Goal: Information Seeking & Learning: Learn about a topic

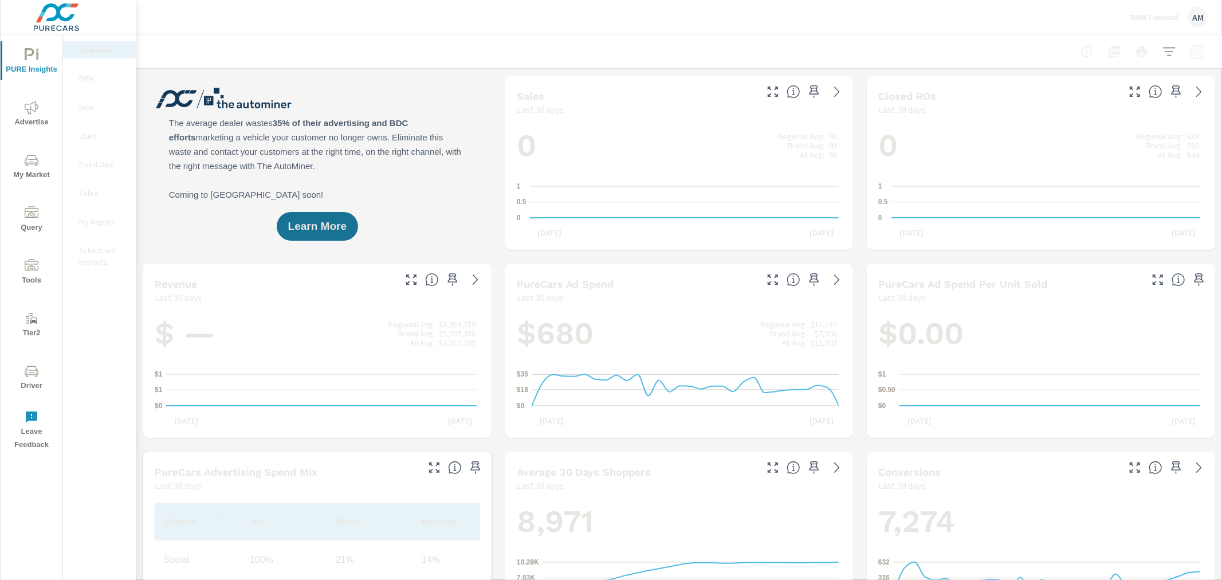
scroll to position [1, 0]
click at [21, 118] on span "Advertise" at bounding box center [31, 115] width 55 height 28
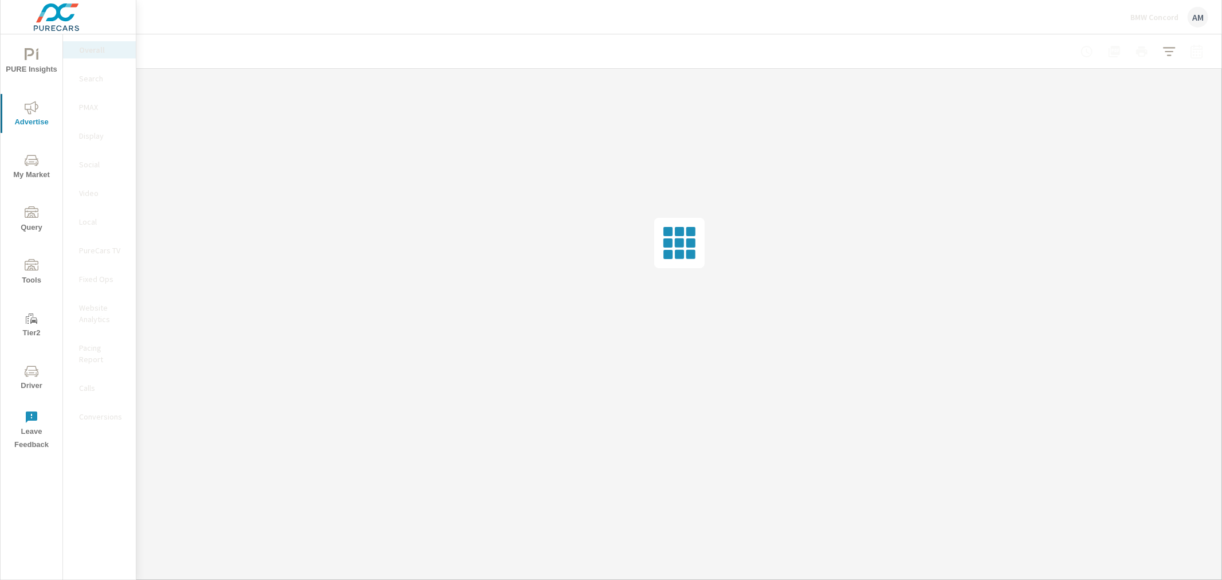
click at [91, 167] on p "Social" at bounding box center [103, 164] width 48 height 11
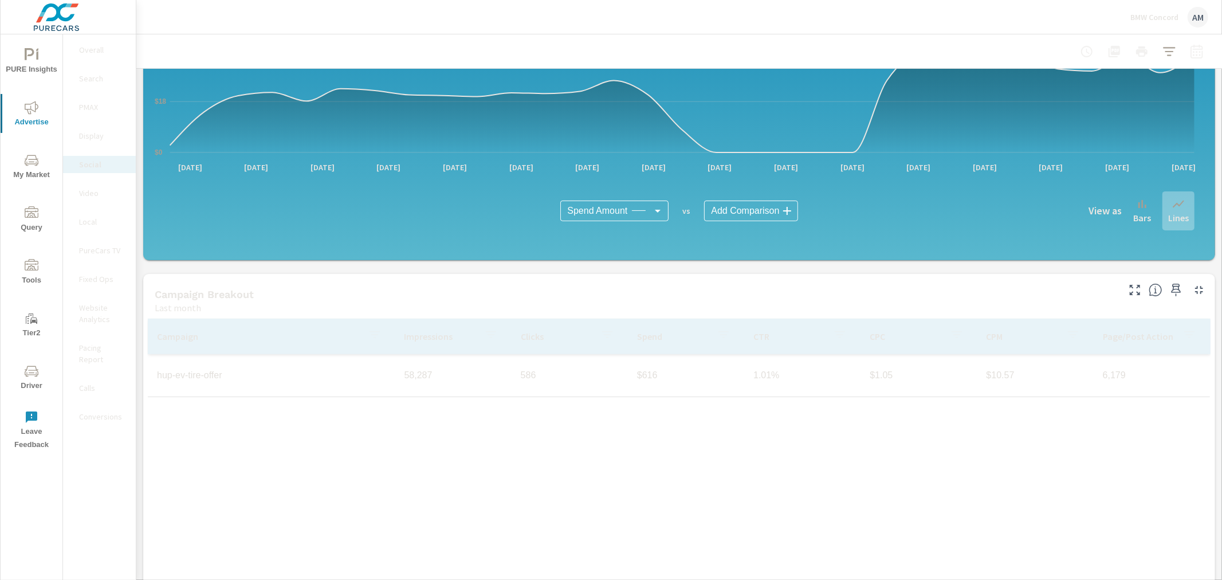
scroll to position [176, 0]
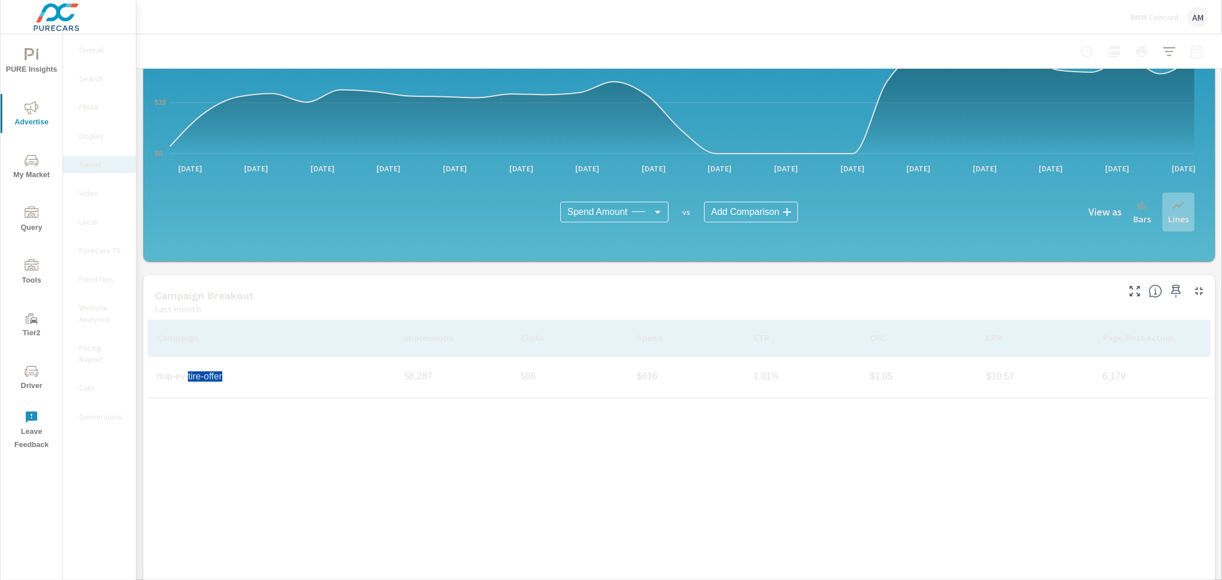
drag, startPoint x: 233, startPoint y: 378, endPoint x: 190, endPoint y: 378, distance: 43.0
click at [190, 378] on td "hup-ev-tire-offer" at bounding box center [271, 376] width 247 height 29
click at [253, 362] on td "hup-ev-tire-offer" at bounding box center [271, 376] width 247 height 29
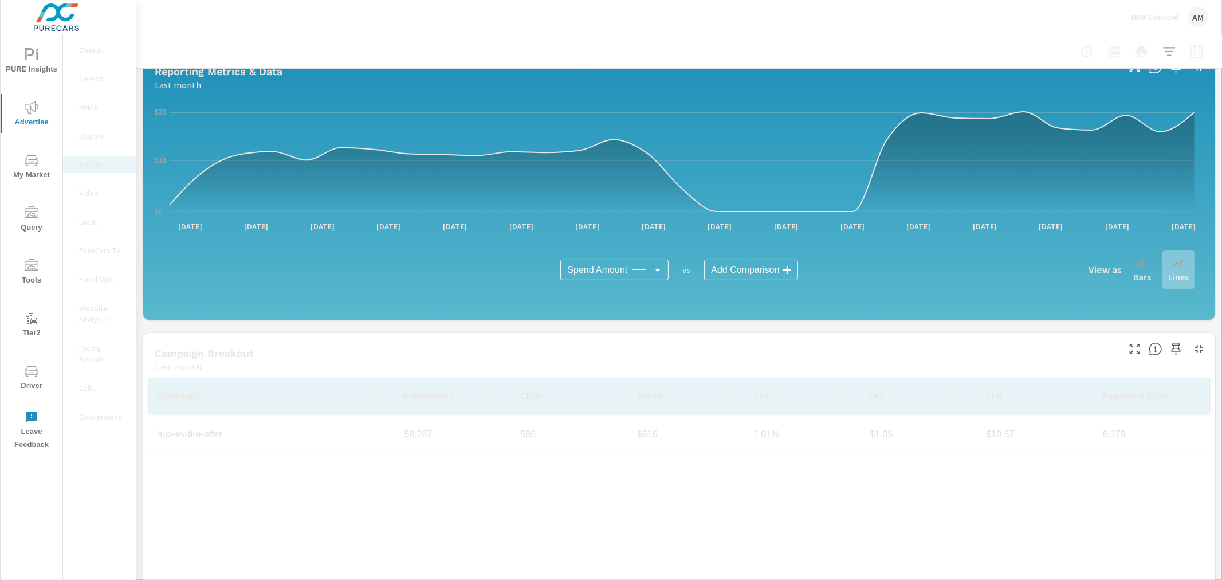
scroll to position [113, 0]
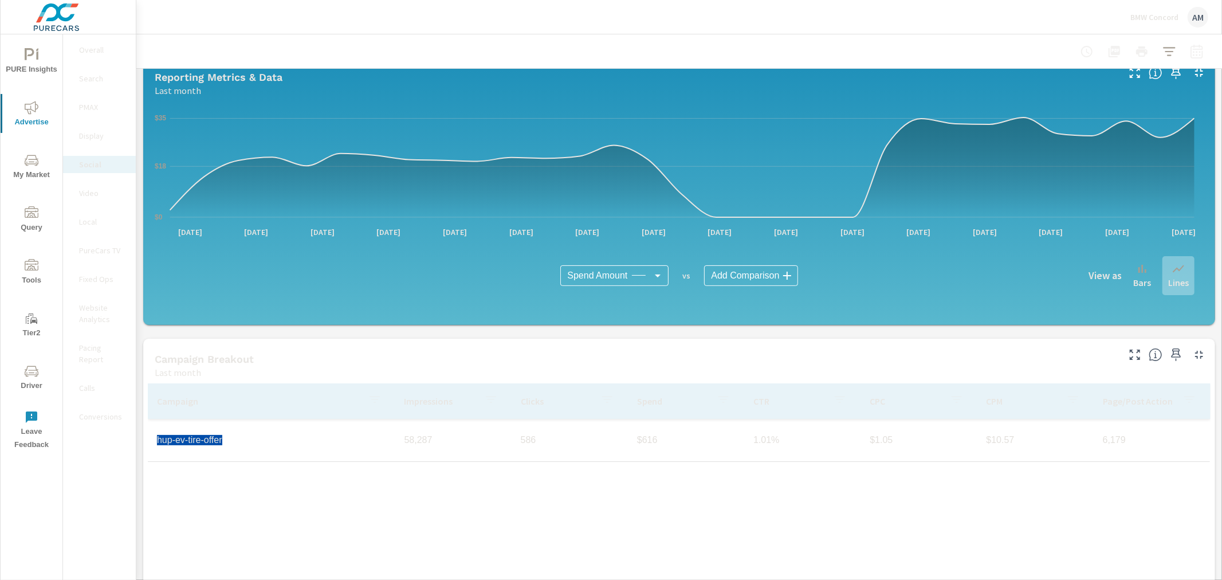
drag, startPoint x: 235, startPoint y: 439, endPoint x: 149, endPoint y: 438, distance: 86.5
click at [149, 438] on td "hup-ev-tire-offer" at bounding box center [271, 440] width 247 height 29
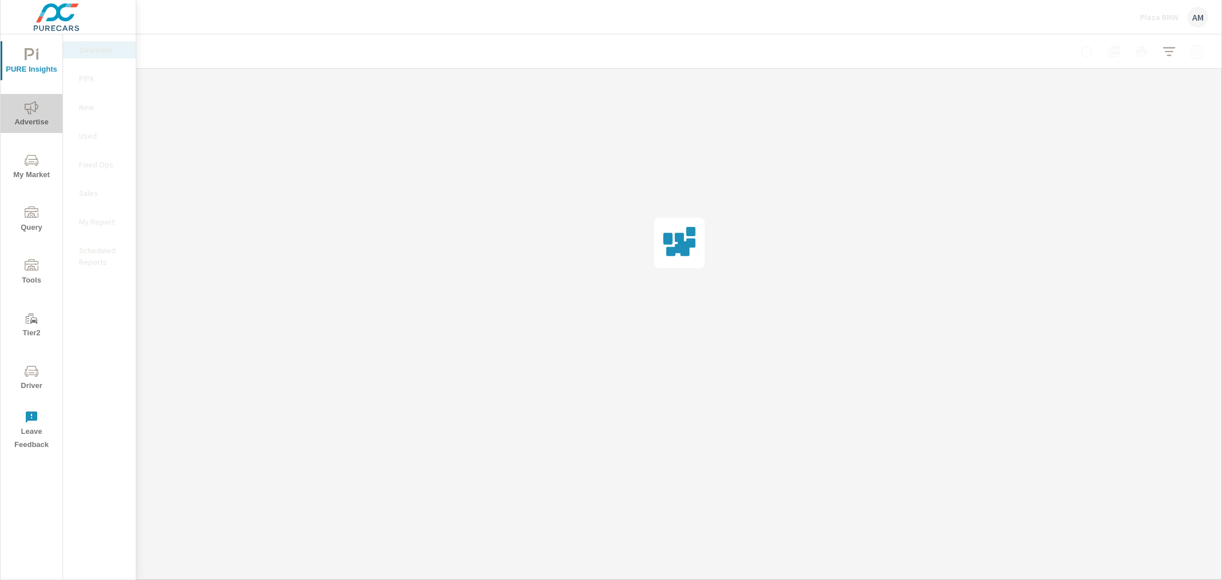
click at [33, 104] on icon "nav menu" at bounding box center [32, 108] width 14 height 14
click at [89, 193] on p "Video" at bounding box center [103, 192] width 48 height 11
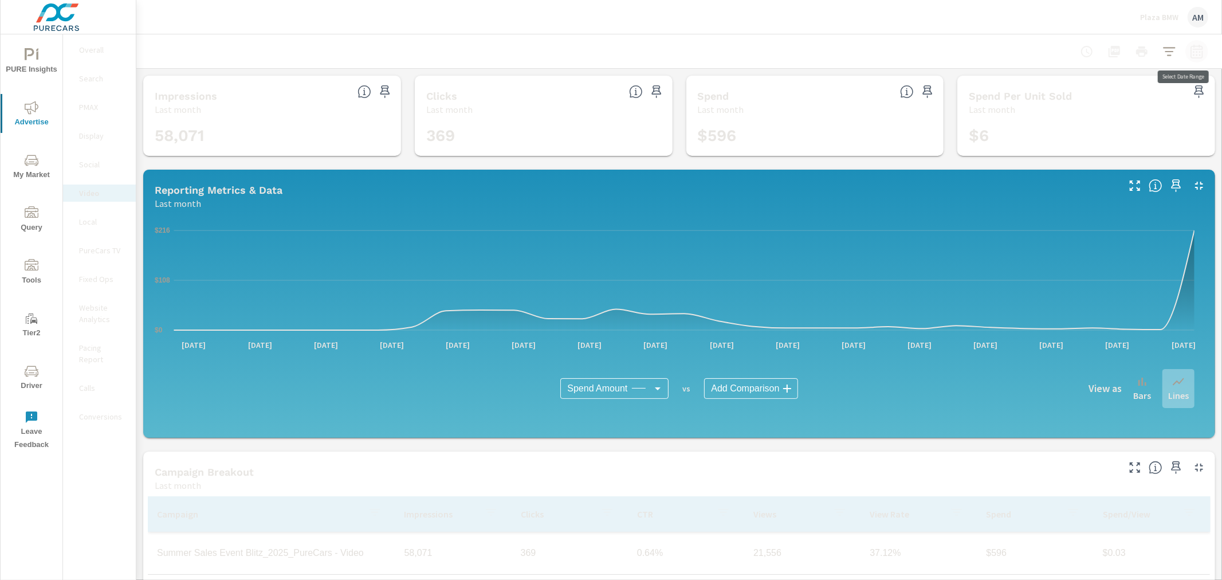
click at [1190, 50] on icon "button" at bounding box center [1197, 52] width 14 height 14
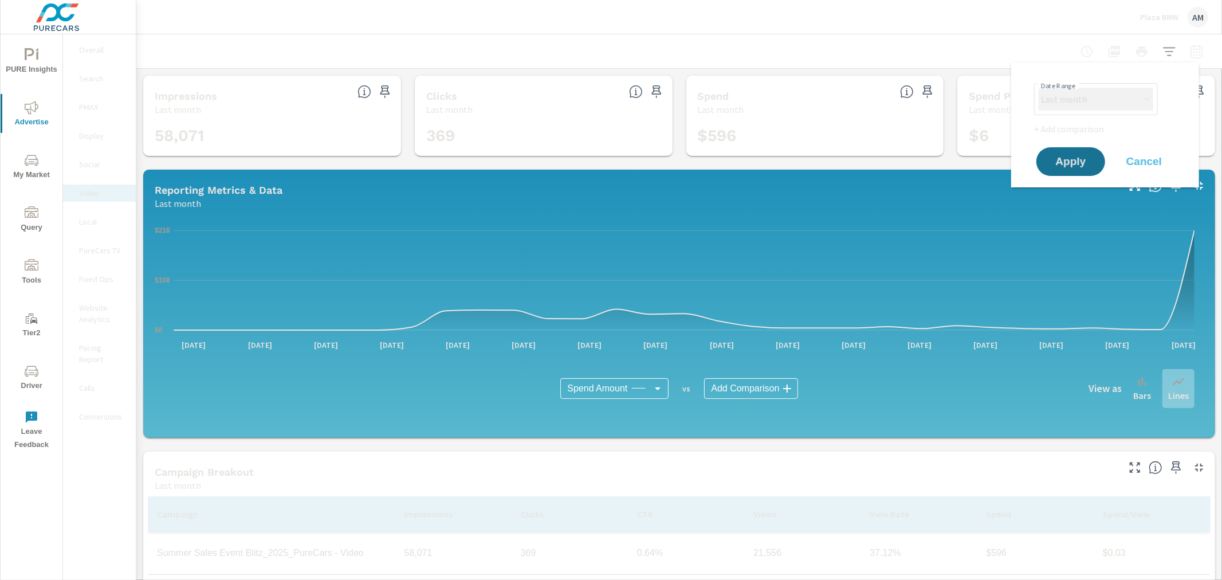
click at [1129, 95] on select "Custom [DATE] Last week Last 7 days Last 14 days Last 30 days Last 45 days Last…" at bounding box center [1096, 99] width 115 height 23
click at [1039, 88] on select "Custom [DATE] Last week Last 7 days Last 14 days Last 30 days Last 45 days Last…" at bounding box center [1096, 99] width 115 height 23
select select "Last 7 days"
click at [1060, 168] on button "Apply" at bounding box center [1070, 162] width 71 height 30
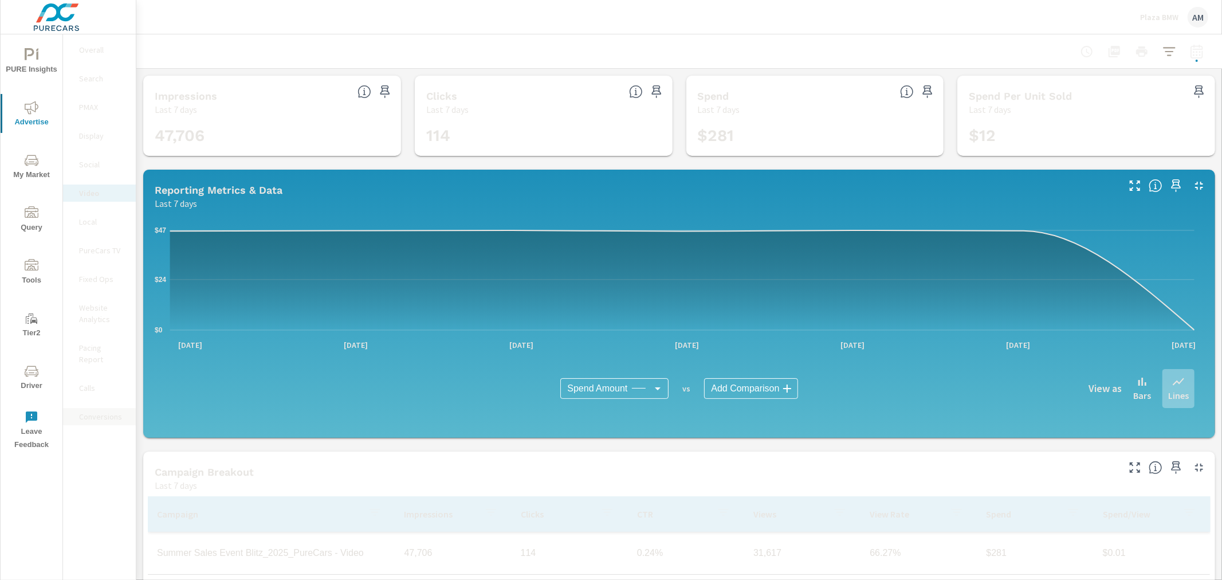
click at [104, 411] on p "Conversions" at bounding box center [103, 416] width 48 height 11
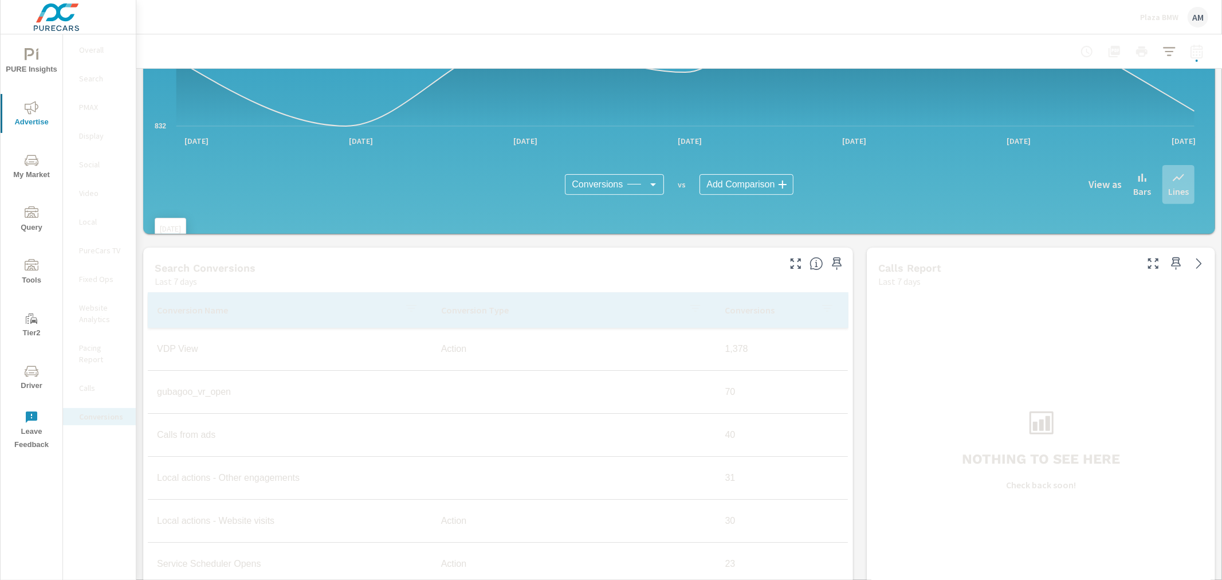
scroll to position [318, 0]
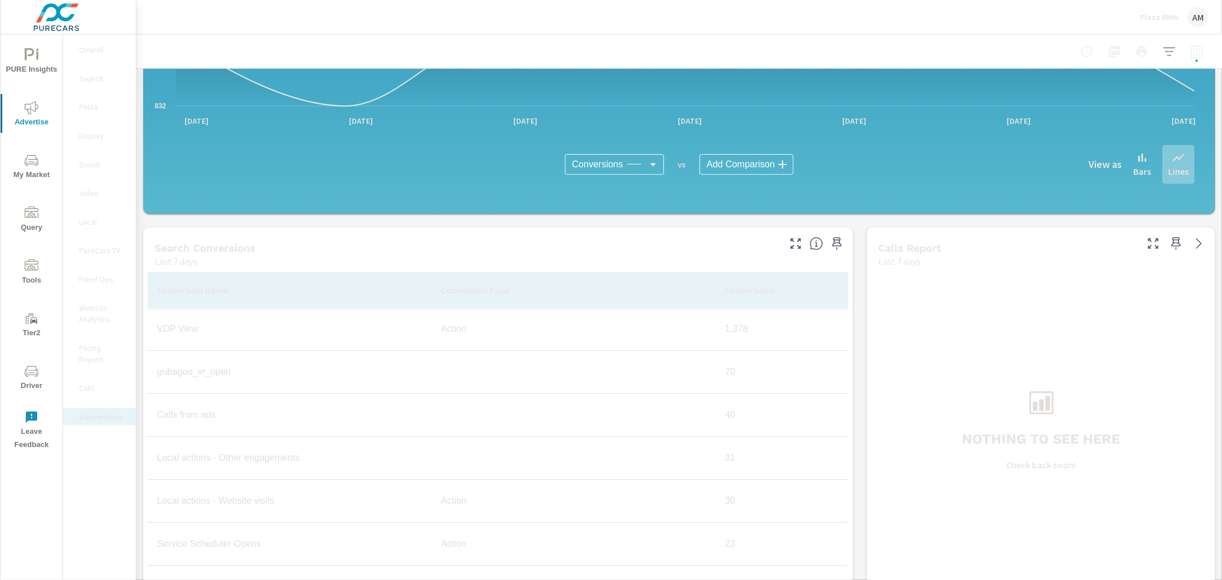
click at [588, 340] on td "Action" at bounding box center [574, 328] width 284 height 29
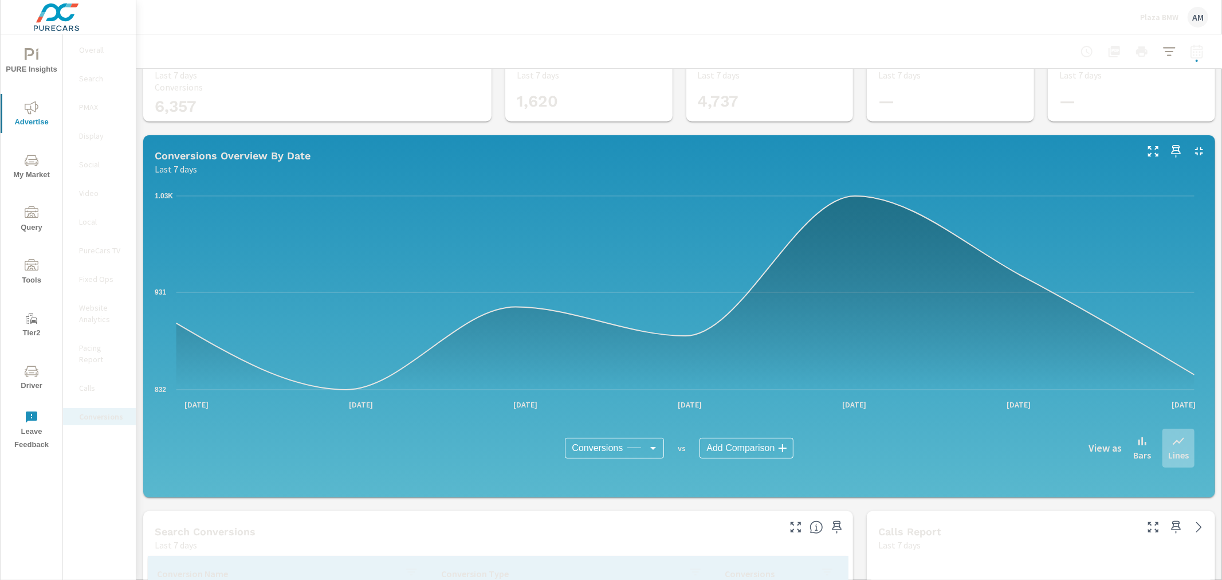
scroll to position [0, 0]
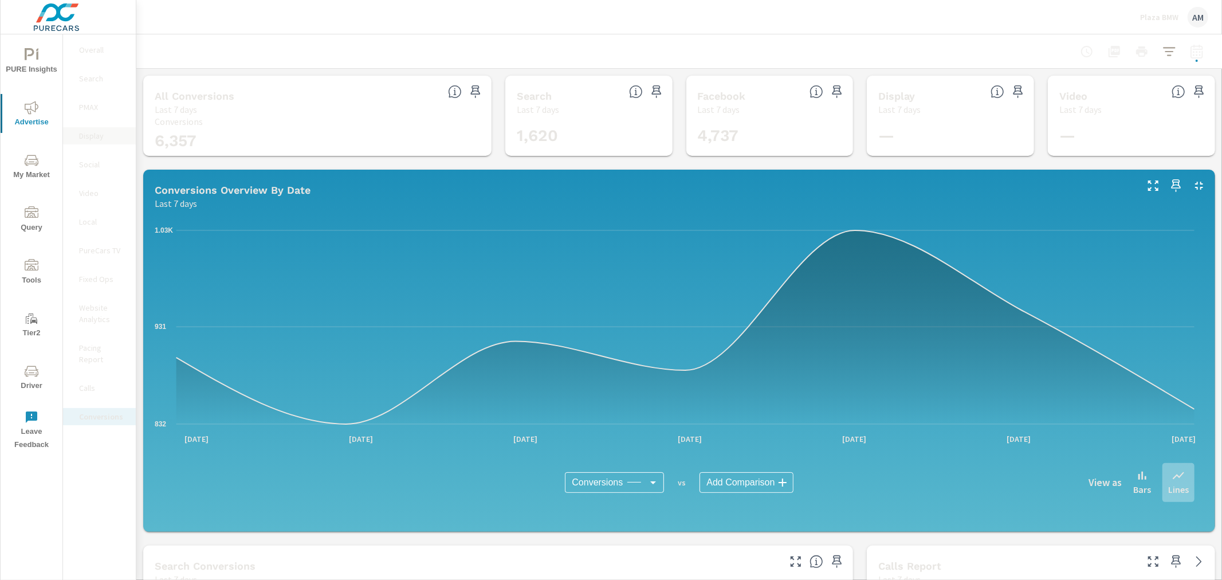
click at [87, 138] on p "Display" at bounding box center [103, 135] width 48 height 11
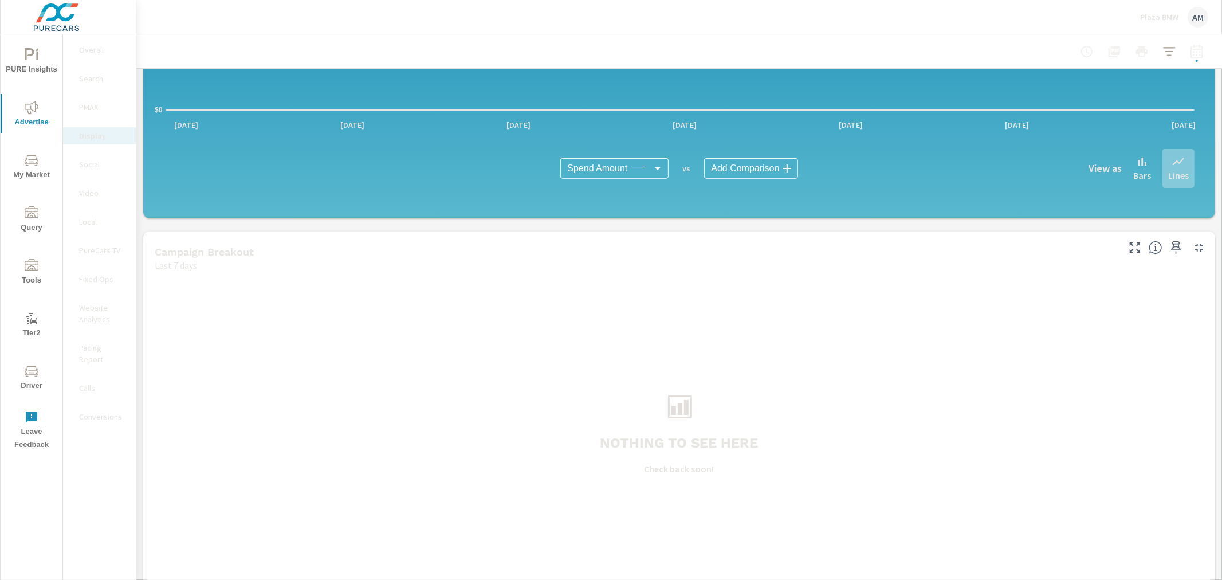
scroll to position [241, 0]
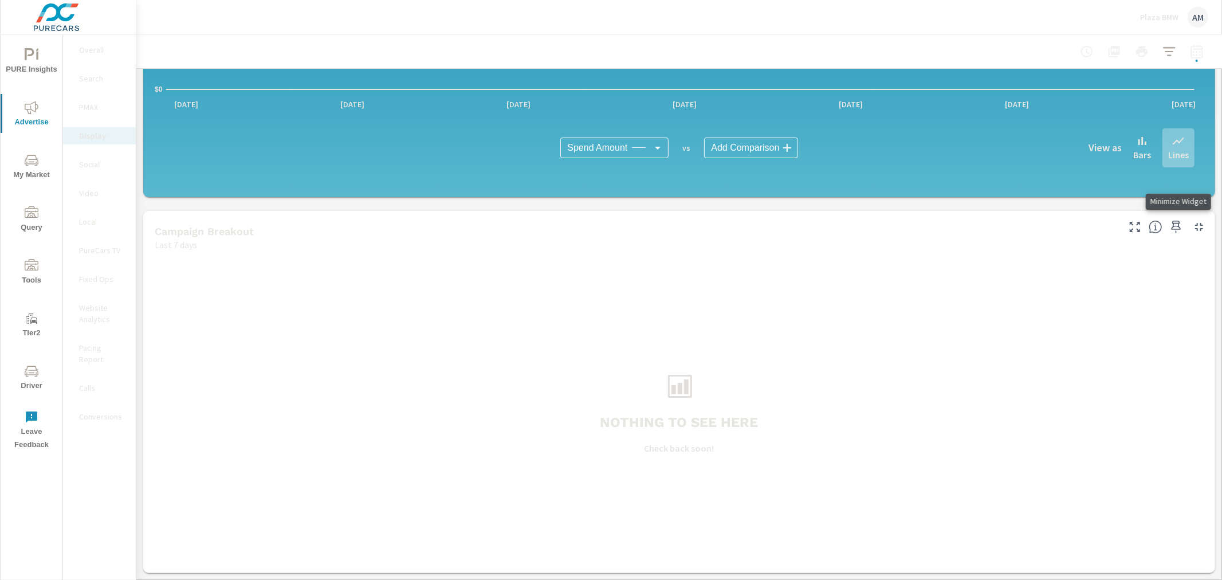
click at [1192, 227] on icon "button" at bounding box center [1199, 227] width 14 height 14
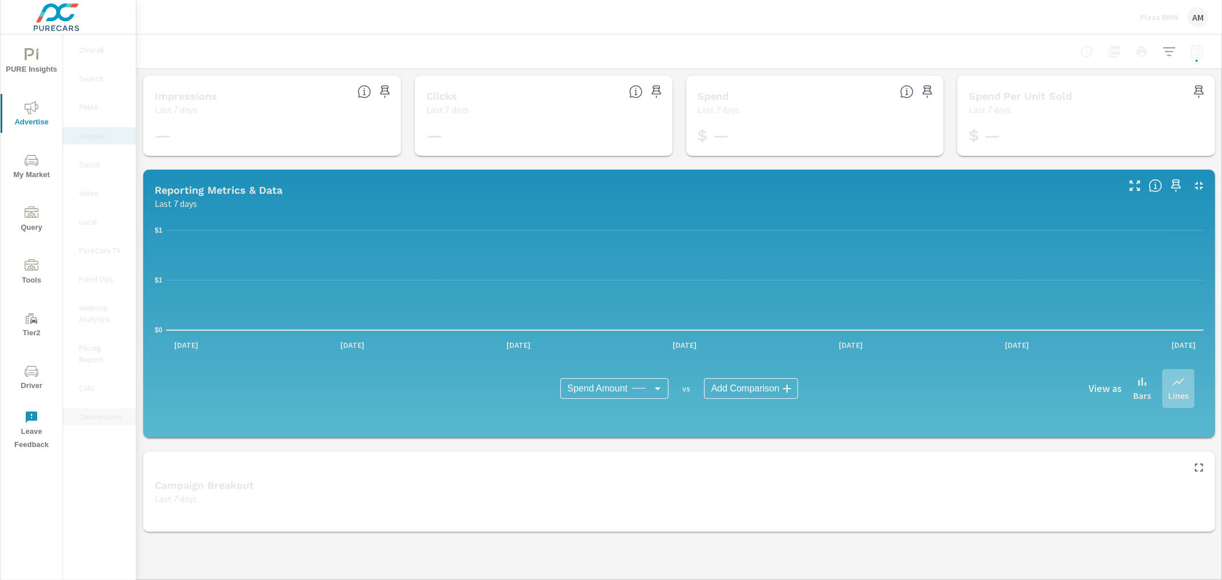
click at [88, 411] on p "Conversions" at bounding box center [103, 416] width 48 height 11
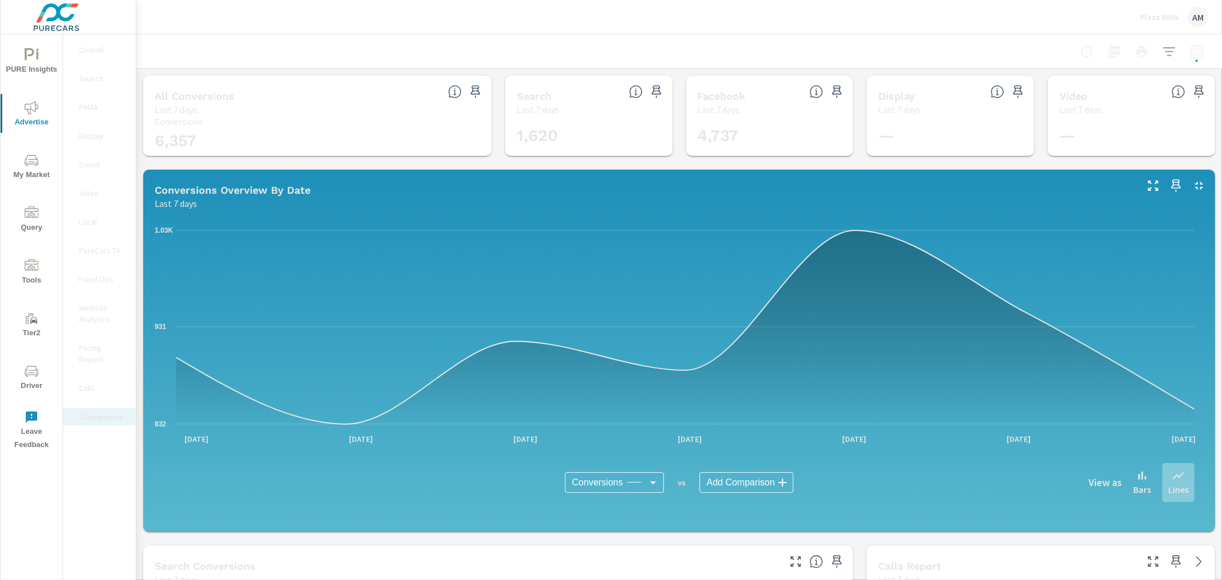
click at [86, 77] on p "Search" at bounding box center [103, 78] width 48 height 11
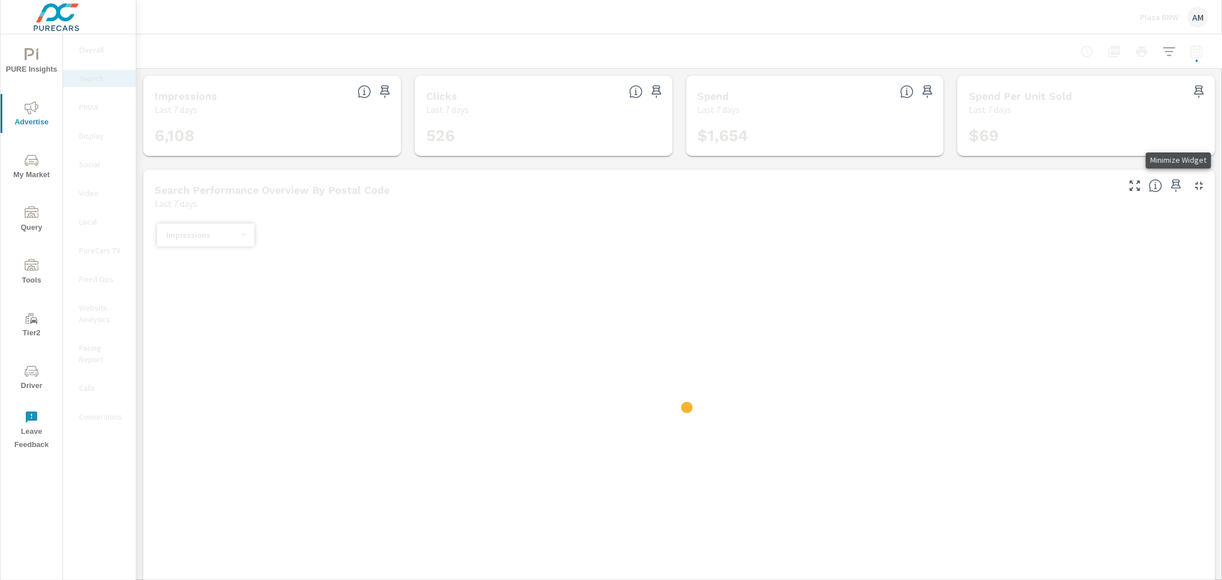
click at [1192, 184] on icon "button" at bounding box center [1199, 186] width 14 height 14
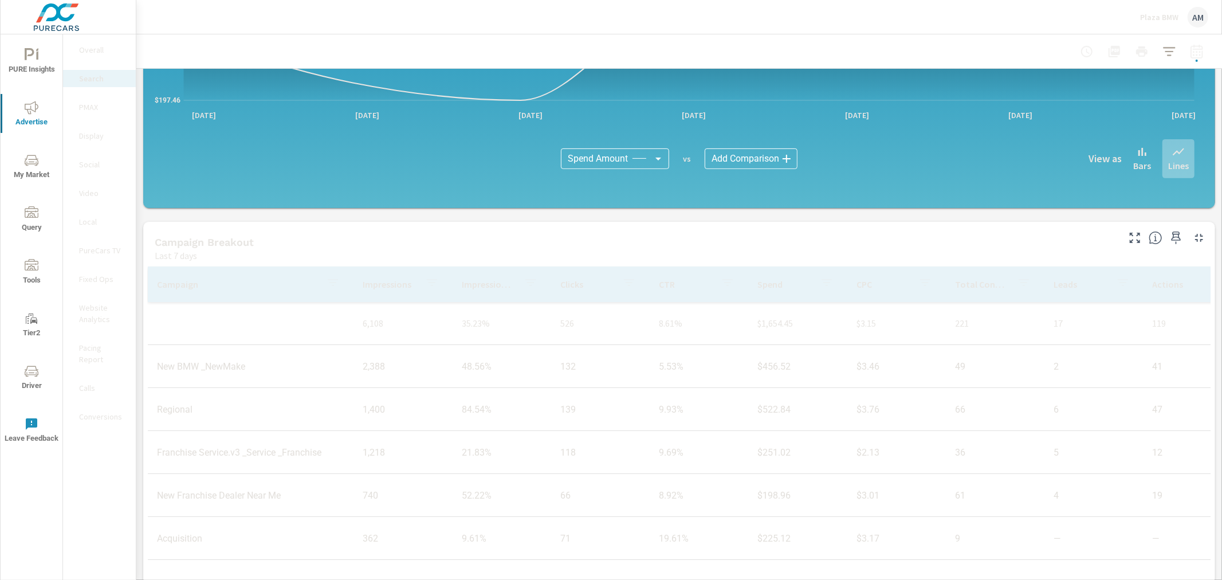
scroll to position [334, 0]
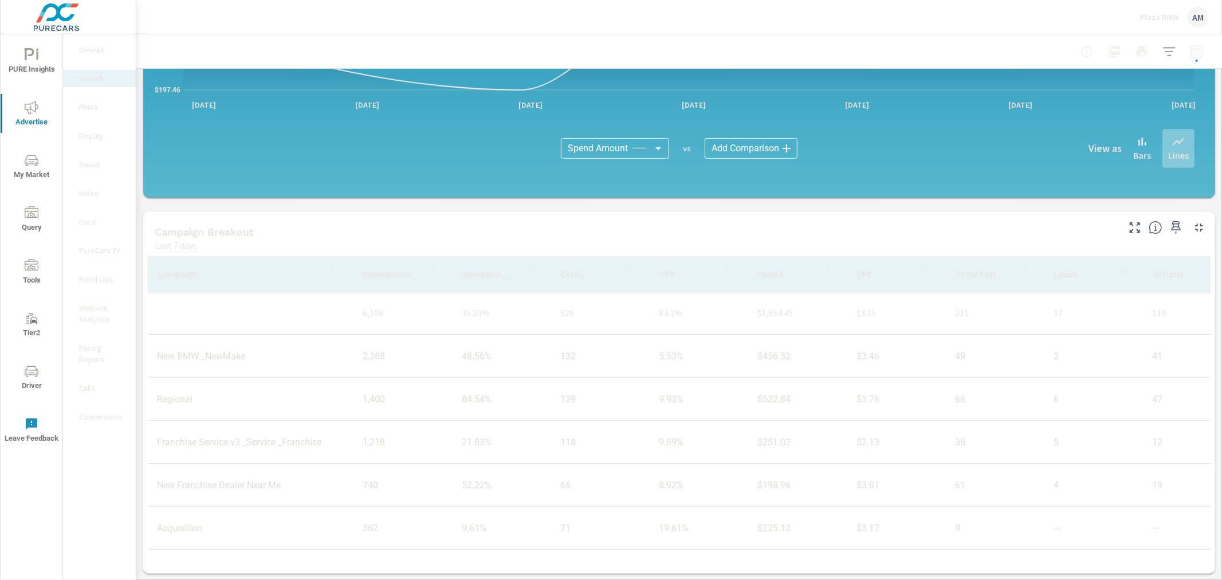
click at [84, 45] on p "Overall" at bounding box center [103, 49] width 48 height 11
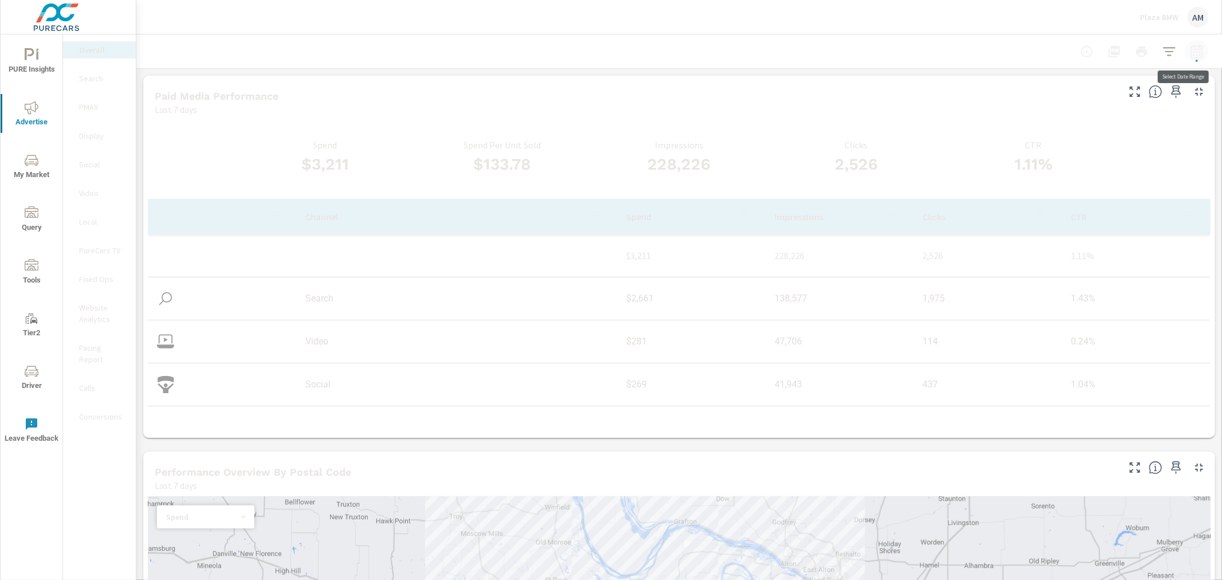
click at [1190, 52] on icon "button" at bounding box center [1197, 52] width 14 height 14
click at [1147, 94] on select "Custom [DATE] Last week Last 7 days Last 14 days Last 30 days Last 45 days Last…" at bounding box center [1096, 99] width 115 height 23
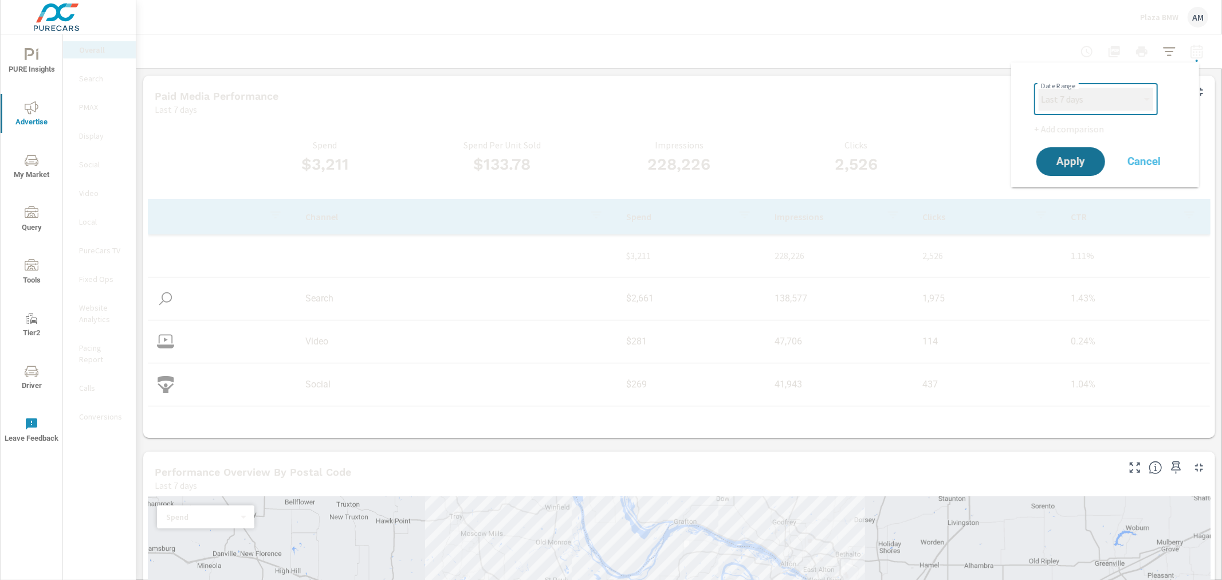
click at [1039, 88] on select "Custom [DATE] Last week Last 7 days Last 14 days Last 30 days Last 45 days Last…" at bounding box center [1096, 99] width 115 height 23
select select "Month to date"
click at [1071, 168] on button "Apply" at bounding box center [1070, 162] width 71 height 30
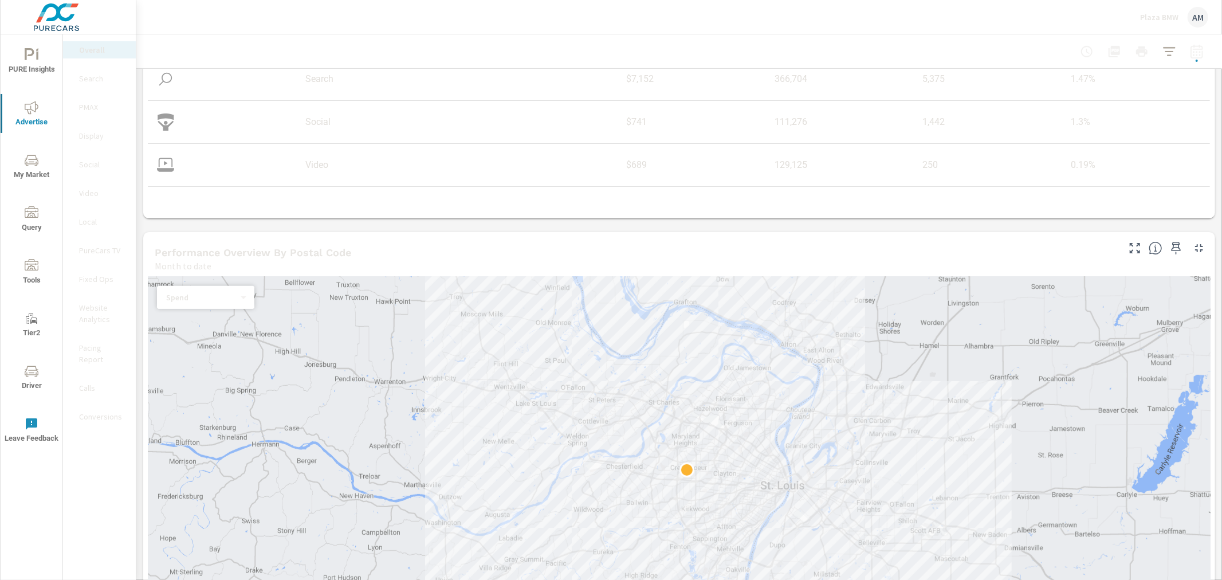
scroll to position [318, 0]
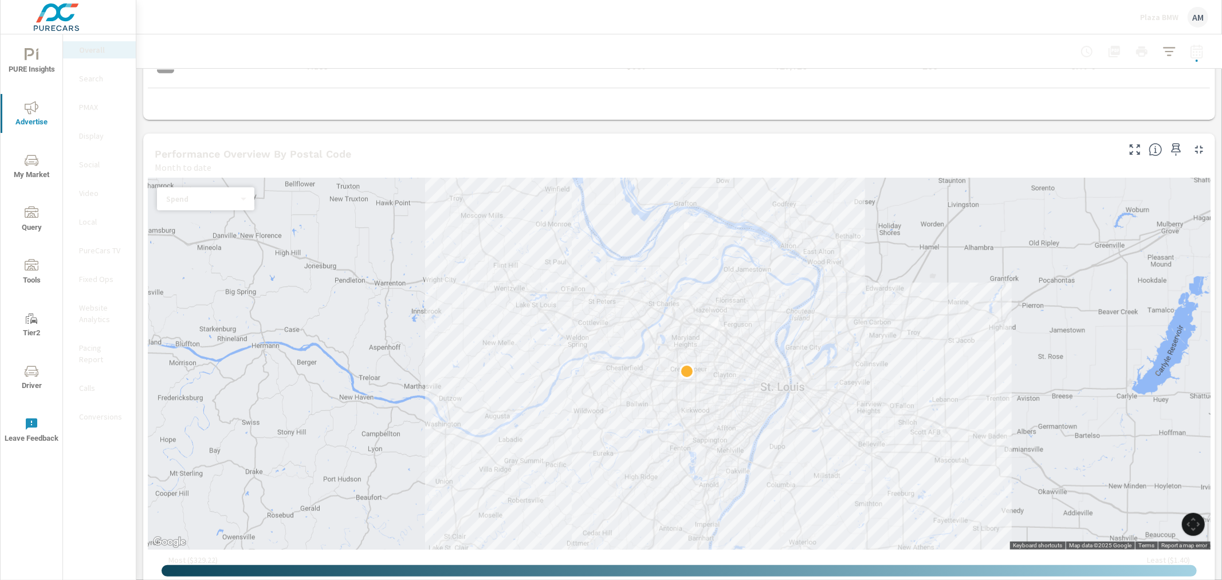
click at [1193, 149] on icon "button" at bounding box center [1199, 150] width 14 height 14
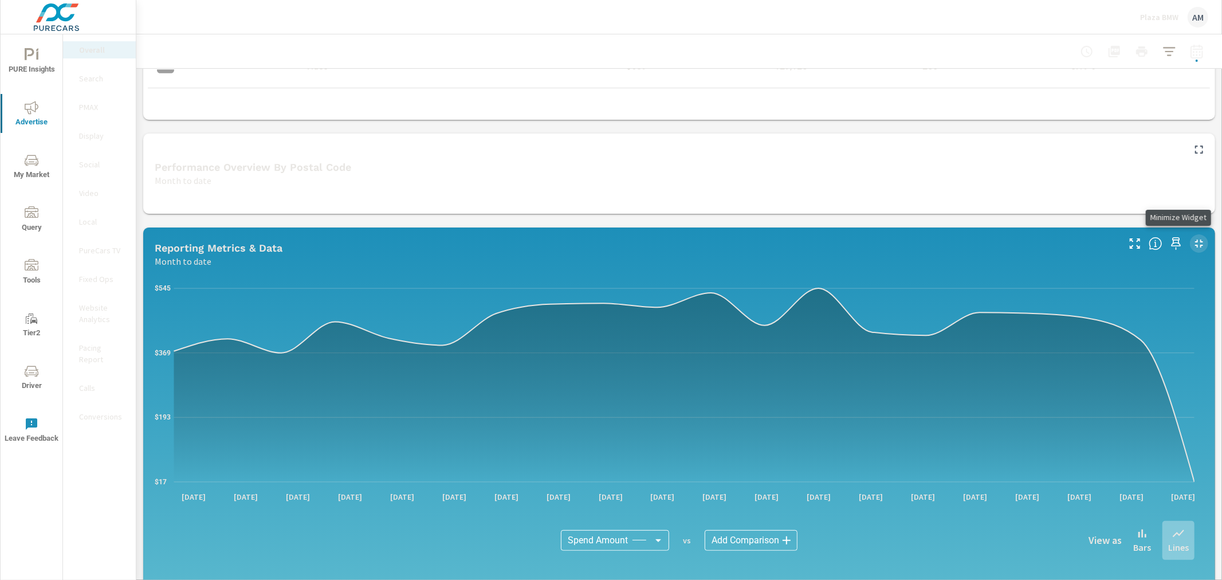
click at [1192, 242] on icon "button" at bounding box center [1199, 244] width 14 height 14
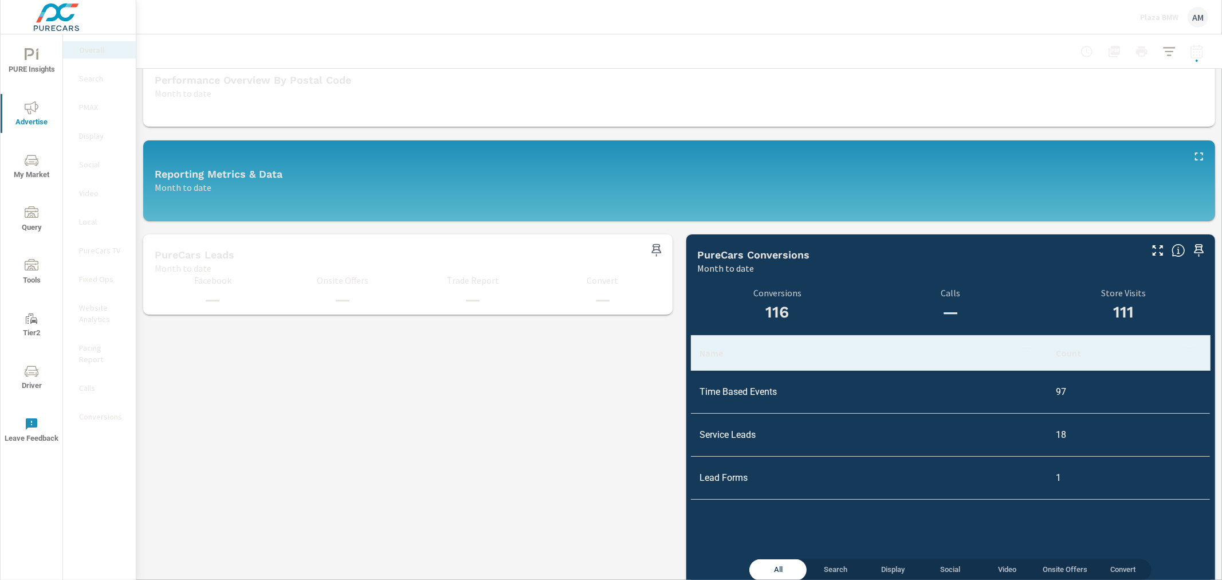
scroll to position [428, 0]
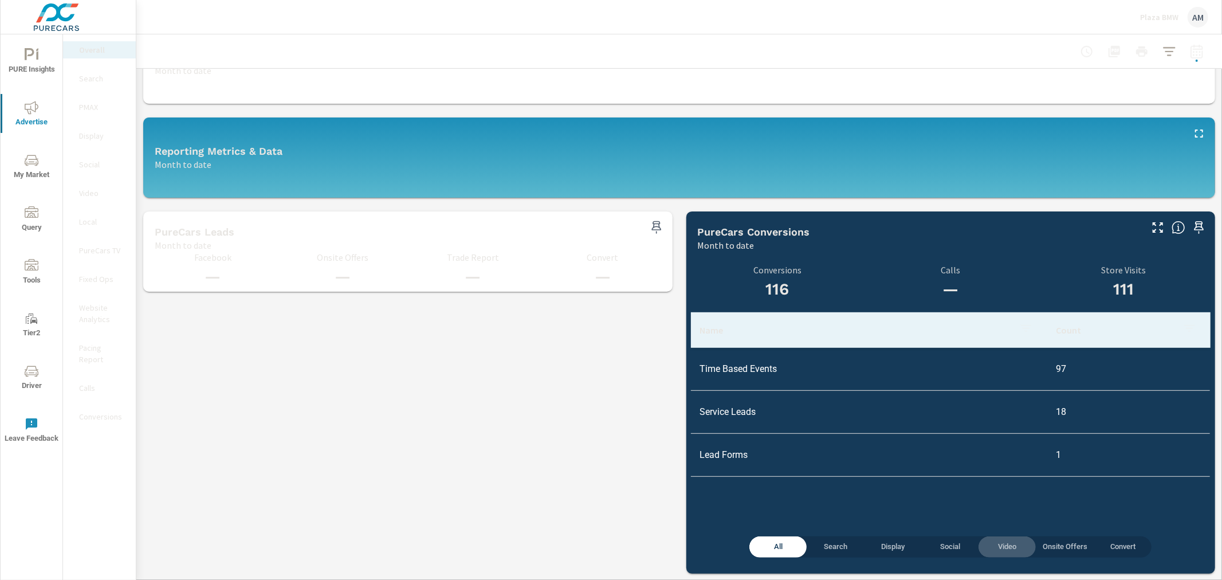
click at [996, 546] on span "Video" at bounding box center [1007, 546] width 44 height 13
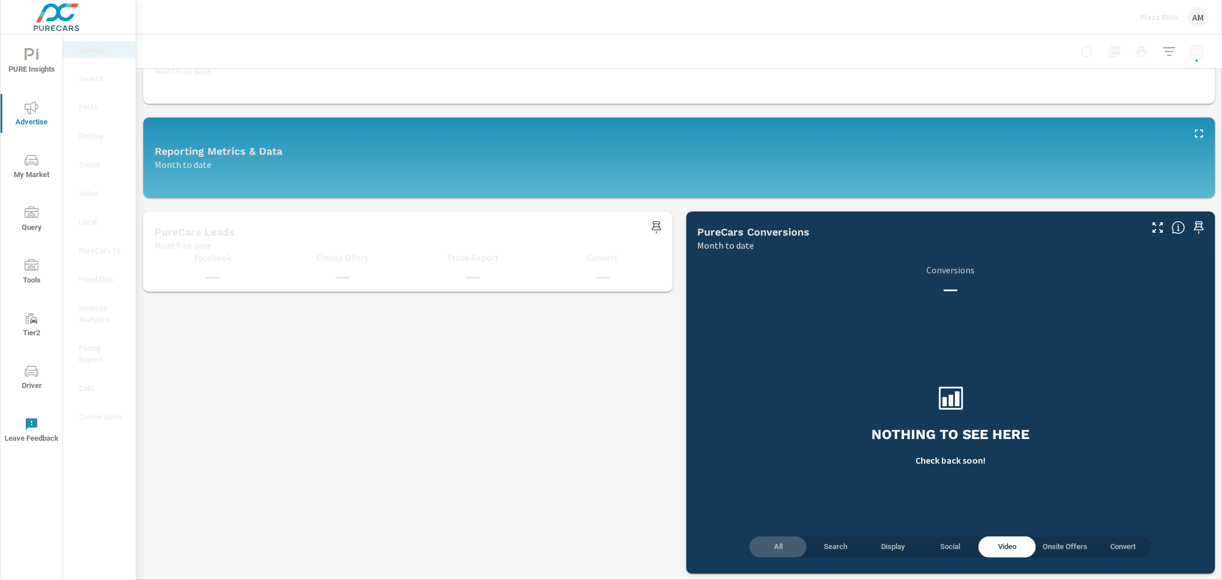
click at [764, 543] on span "All" at bounding box center [778, 546] width 44 height 13
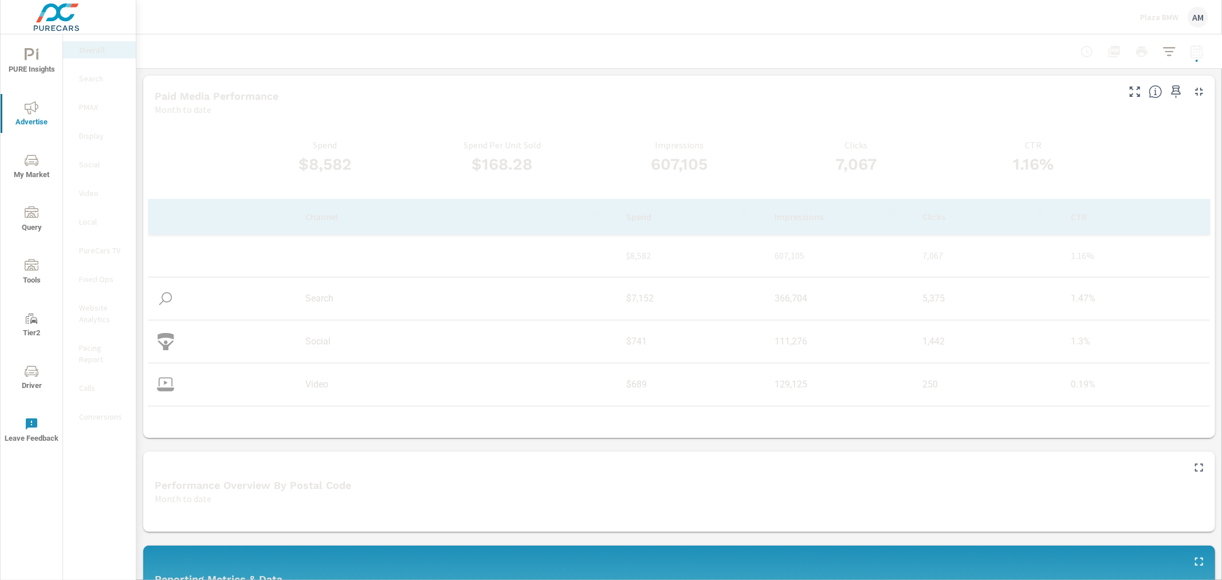
click at [101, 245] on p "PureCars TV" at bounding box center [103, 250] width 48 height 11
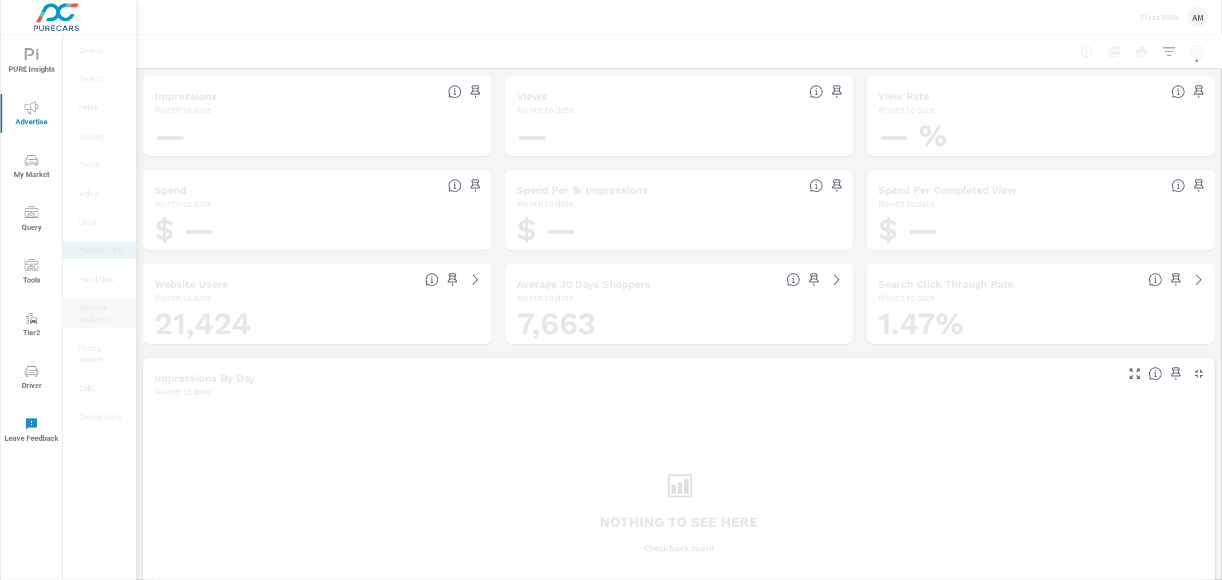
click at [98, 316] on p "Website Analytics" at bounding box center [103, 313] width 48 height 23
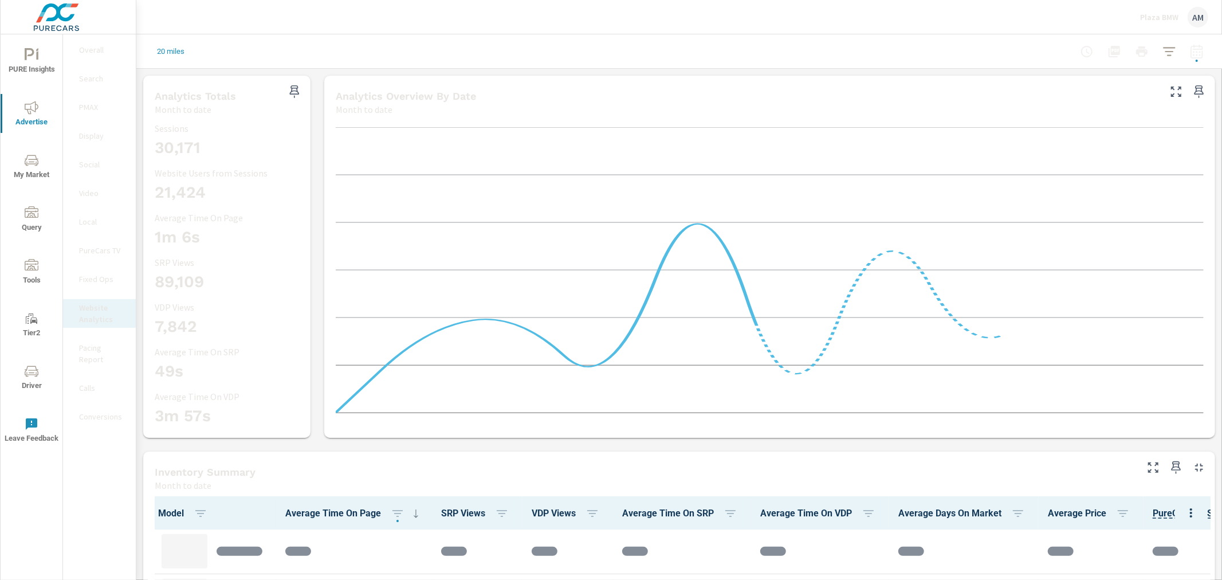
click at [96, 348] on p "Pacing Report" at bounding box center [103, 353] width 48 height 23
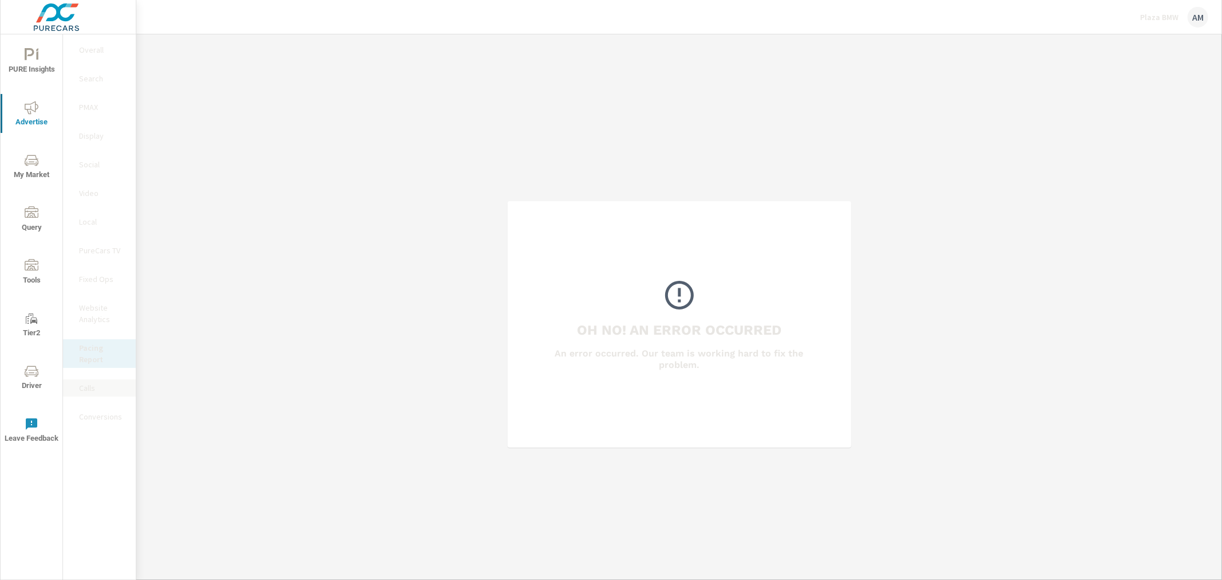
click at [85, 390] on p "Calls" at bounding box center [103, 387] width 48 height 11
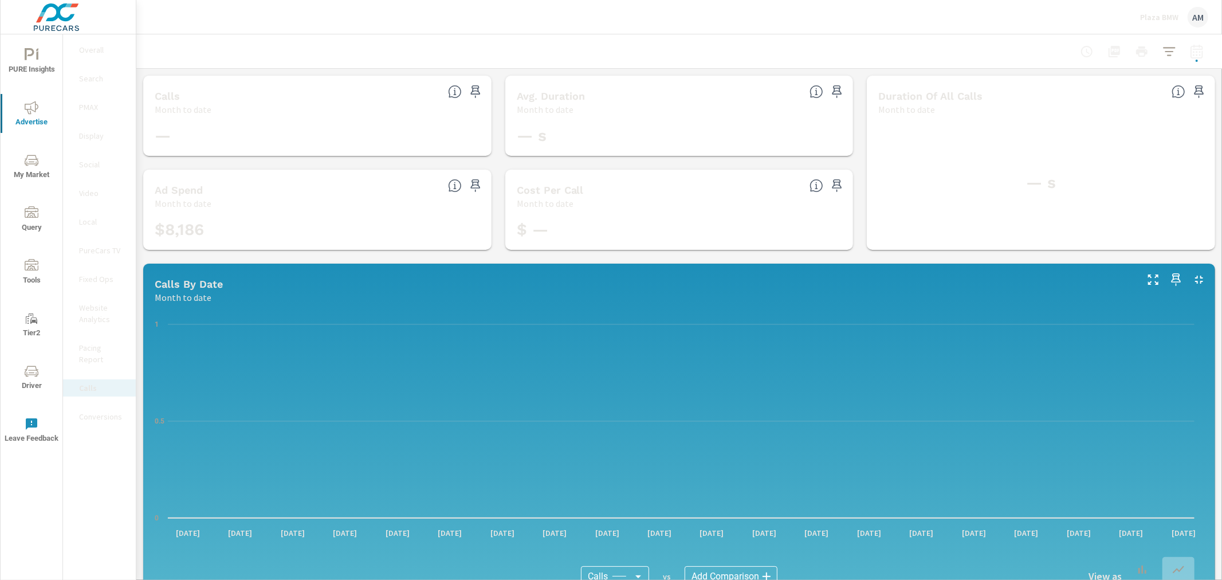
click at [100, 411] on p "Conversions" at bounding box center [103, 416] width 48 height 11
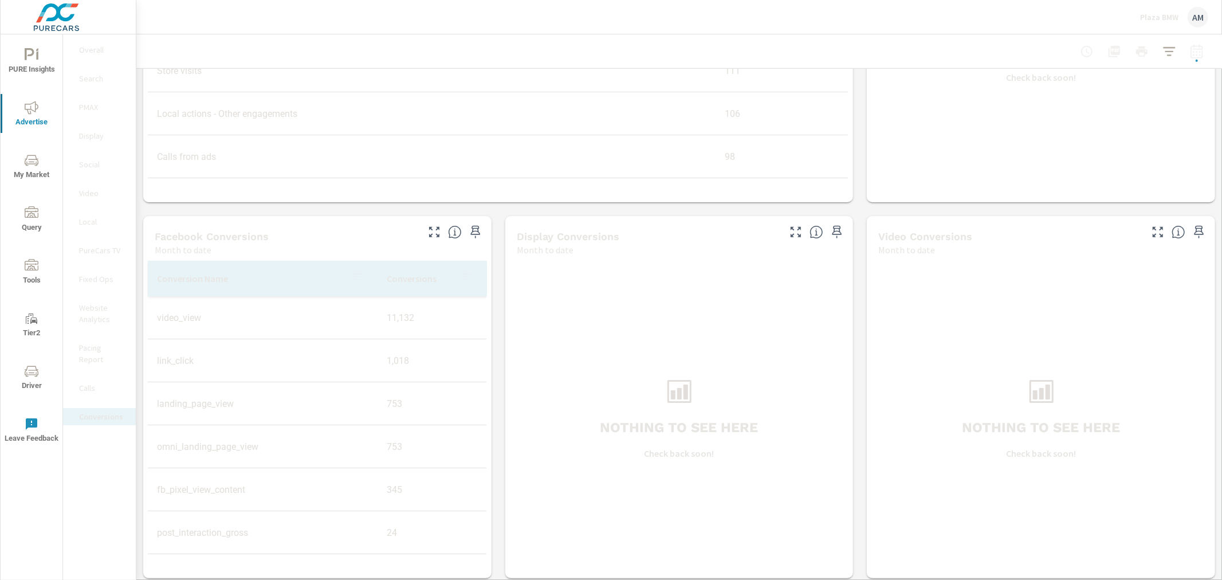
scroll to position [710, 0]
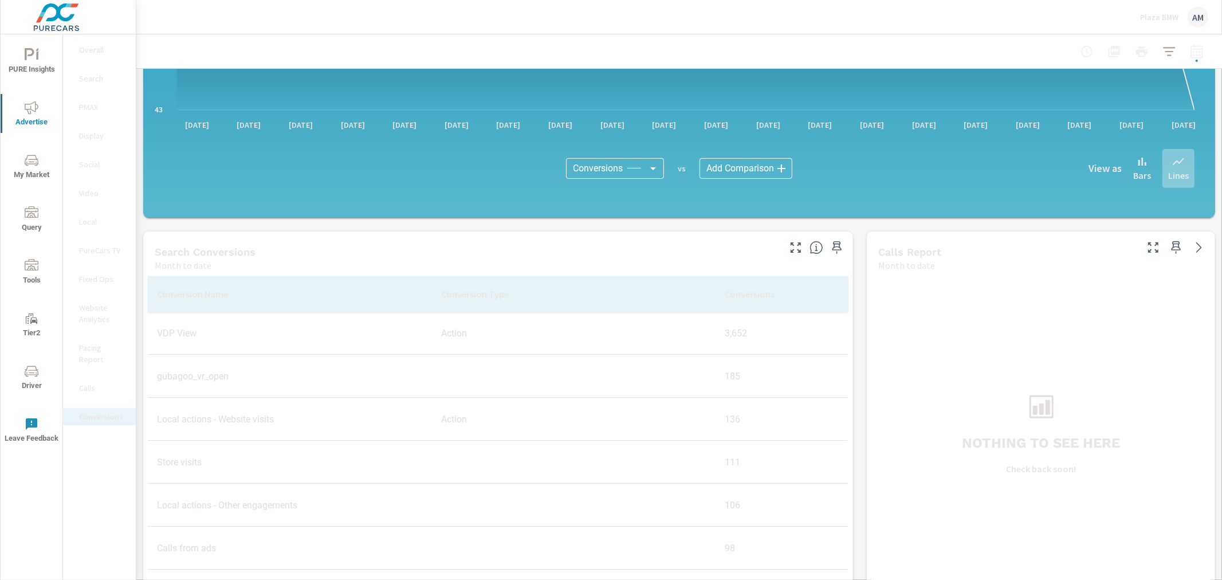
scroll to position [265, 0]
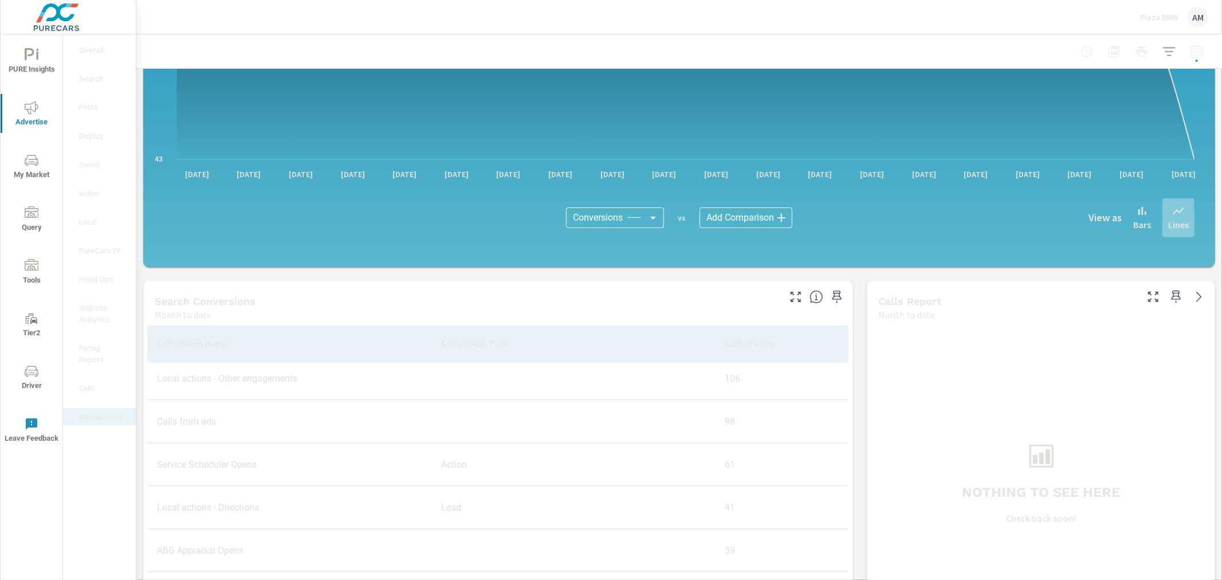
scroll to position [254, 0]
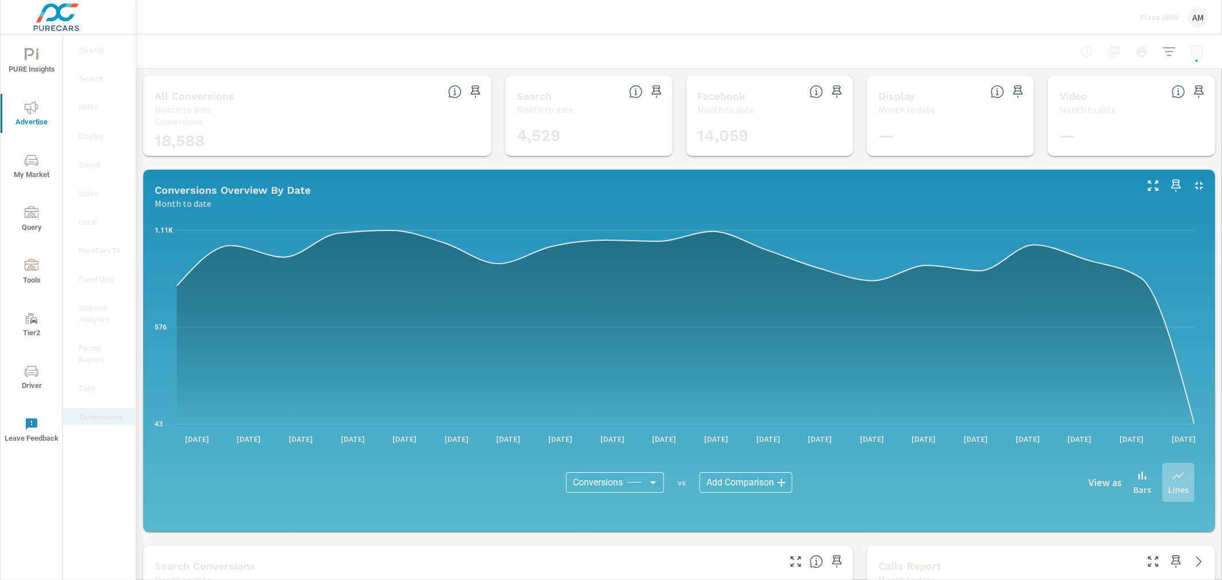
click at [1131, 120] on div "—" at bounding box center [1131, 135] width 158 height 31
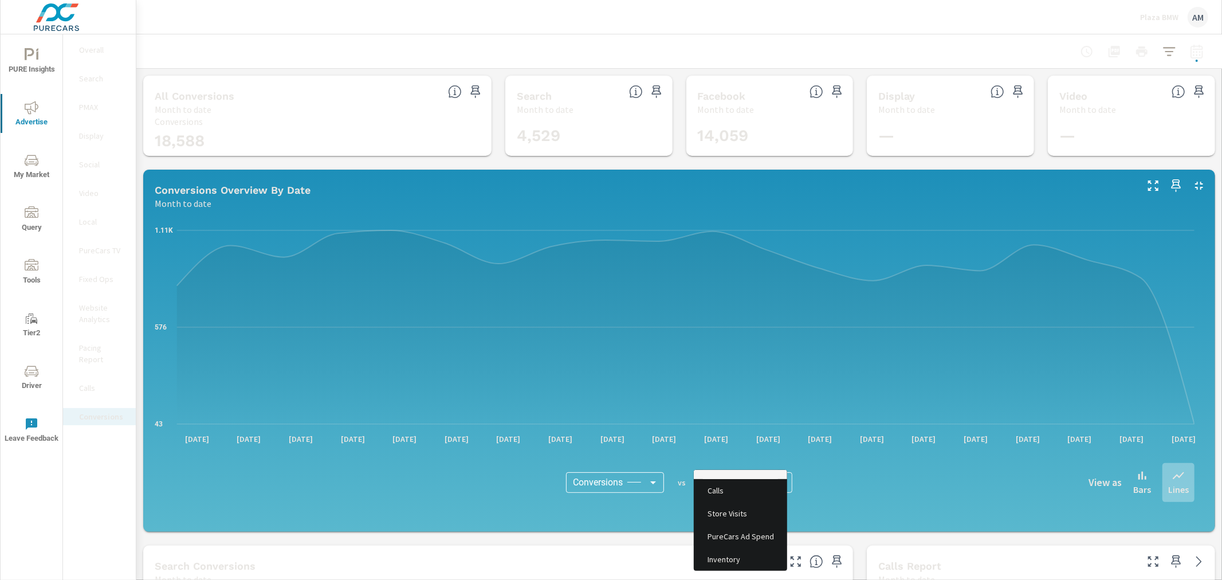
click at [728, 484] on body "PURE Insights Advertise My Market Query Tools Tier2 Driver Leave Feedback Overa…" at bounding box center [611, 290] width 1222 height 580
click at [738, 538] on span "PureCars Ad Spend" at bounding box center [739, 536] width 73 height 16
type input "PureCars Ad Spend"
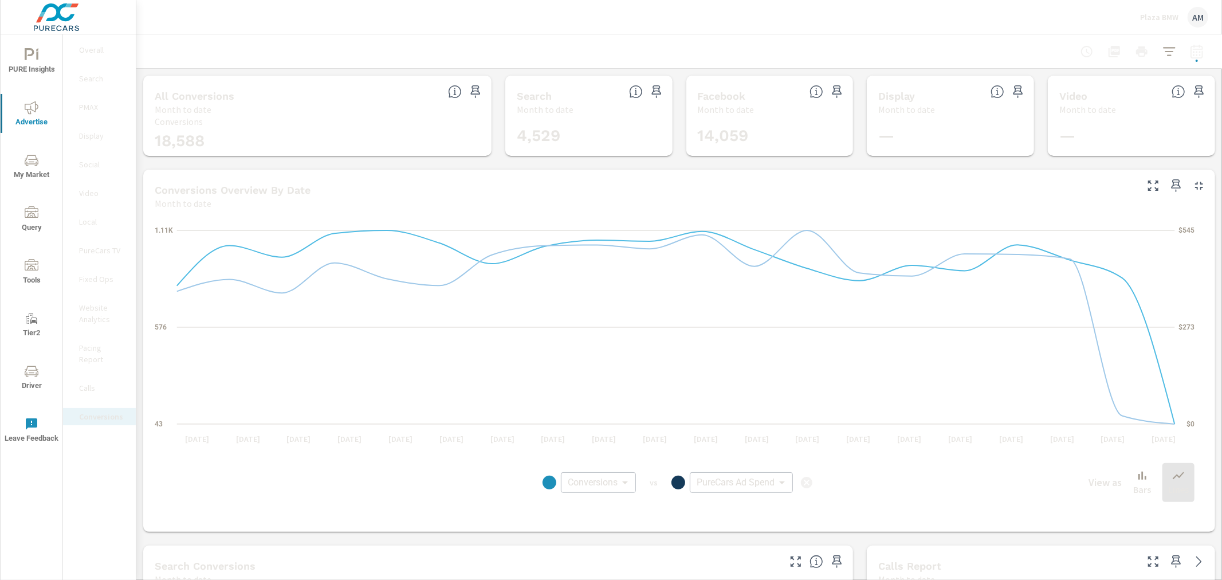
click at [734, 471] on div "Conversions Conversions ​ vs PureCars Ad Spend PureCars Ad Spend ​ View as Bars…" at bounding box center [679, 482] width 1031 height 57
click at [800, 482] on icon "button" at bounding box center [807, 482] width 14 height 14
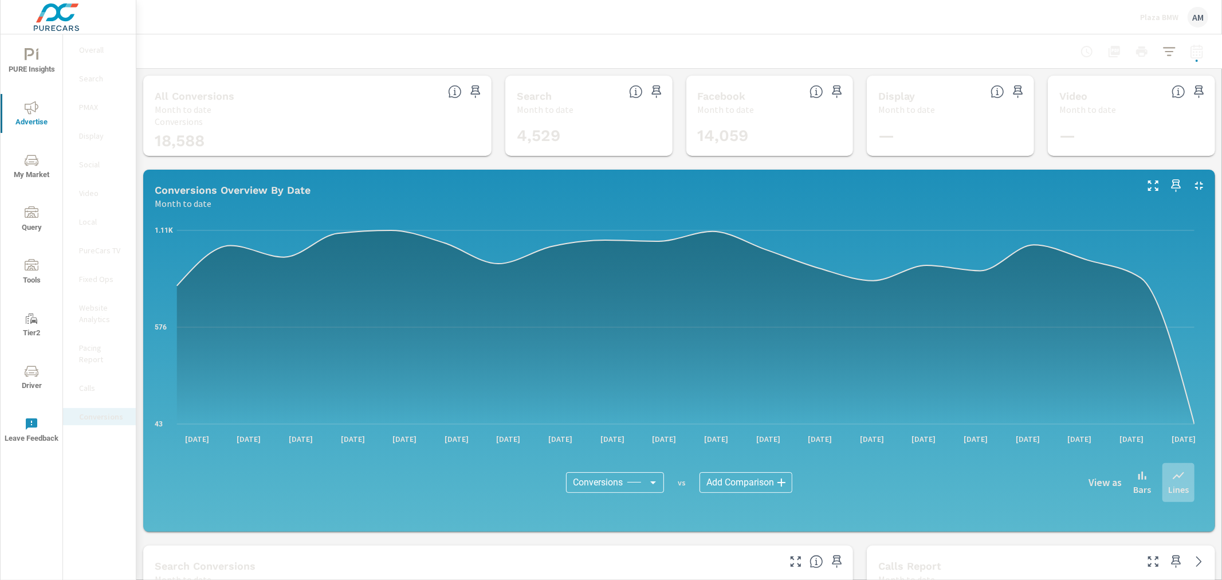
click at [86, 187] on p "Video" at bounding box center [103, 192] width 48 height 11
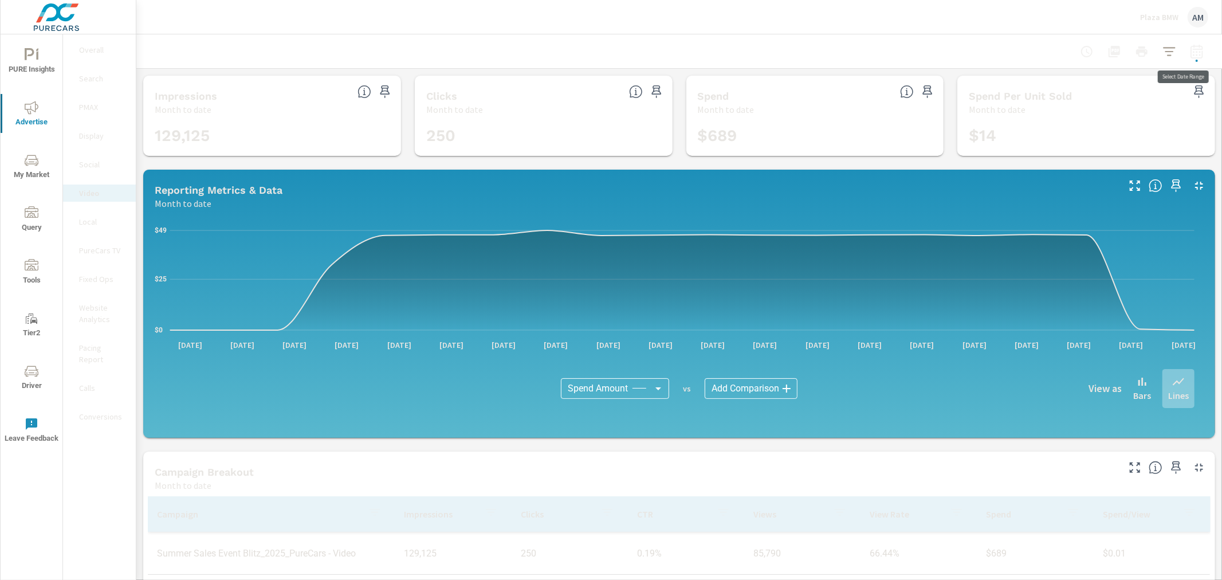
click at [1190, 56] on icon "button" at bounding box center [1197, 52] width 14 height 14
select select "Month to date"
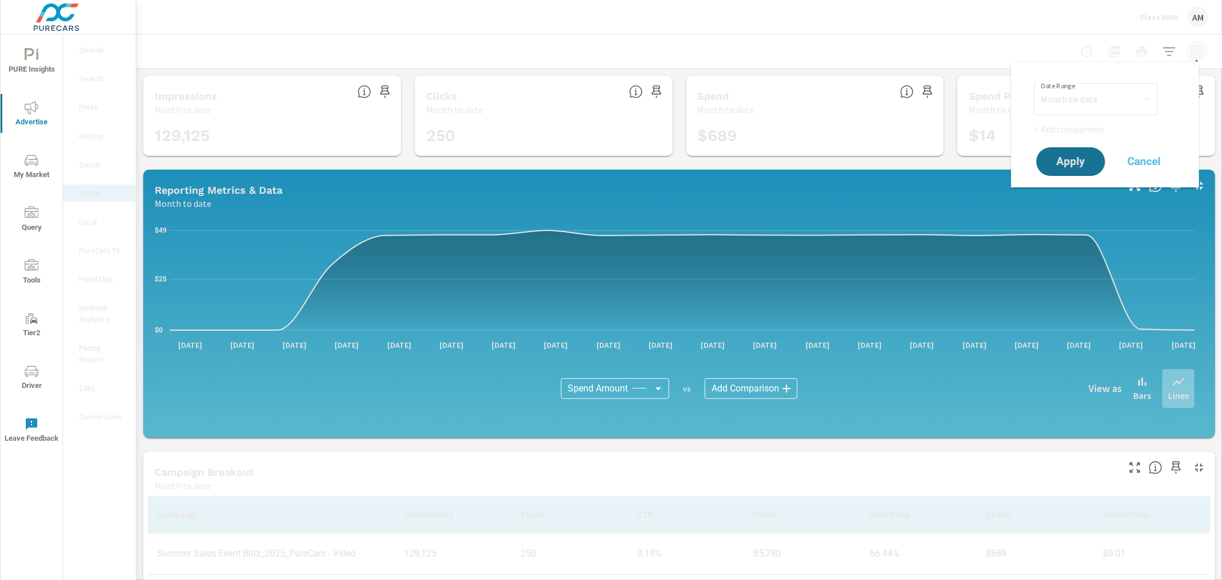
click at [1190, 56] on icon "button" at bounding box center [1197, 52] width 14 height 14
